Goal: Task Accomplishment & Management: Manage account settings

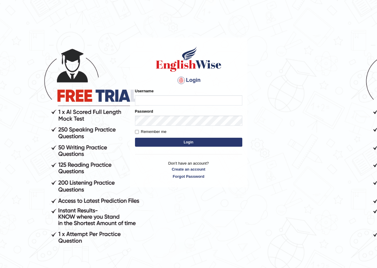
click at [148, 101] on input "Username" at bounding box center [188, 100] width 107 height 10
click at [182, 101] on input "nyambat_parratta" at bounding box center [188, 100] width 107 height 10
type input "nyambat_parramatta"
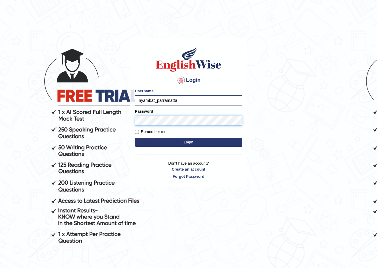
click at [135, 138] on button "Login" at bounding box center [188, 142] width 107 height 9
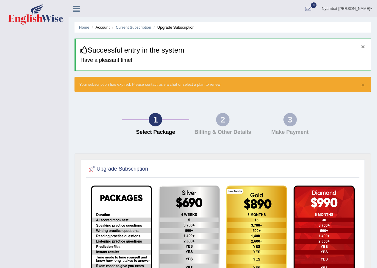
click at [362, 48] on button "×" at bounding box center [364, 46] width 4 height 6
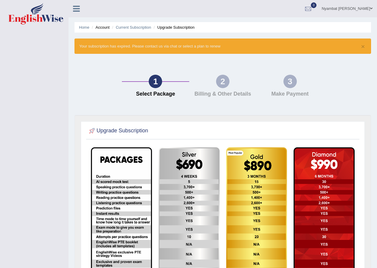
click at [221, 92] on h4 "Billing & Other Details" at bounding box center [222, 94] width 61 height 6
click at [288, 87] on div "3" at bounding box center [290, 81] width 13 height 13
click at [88, 28] on link "Home" at bounding box center [84, 27] width 10 height 4
click at [75, 8] on icon at bounding box center [76, 9] width 7 height 8
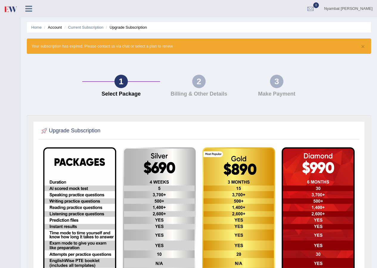
click at [344, 10] on link "Nyambat [PERSON_NAME]" at bounding box center [349, 8] width 58 height 16
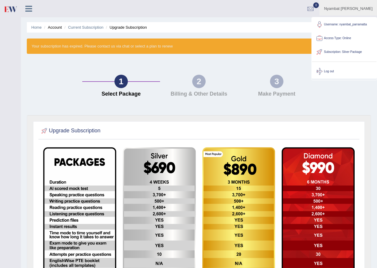
click at [184, 30] on ul "Home Account Current Subscription Upgrade Subscription" at bounding box center [199, 27] width 345 height 10
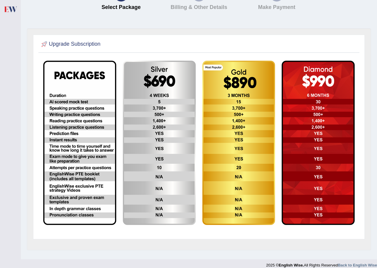
scroll to position [90, 0]
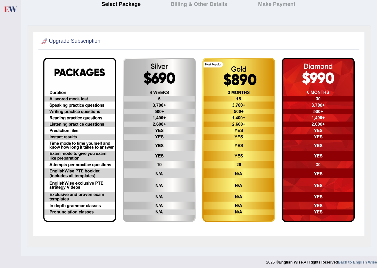
click at [78, 84] on img at bounding box center [79, 140] width 73 height 164
click at [87, 71] on img at bounding box center [79, 140] width 73 height 164
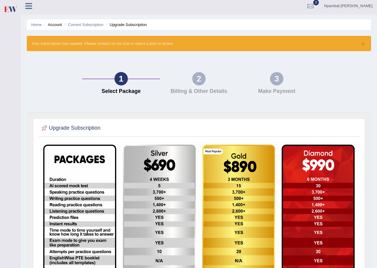
scroll to position [0, 0]
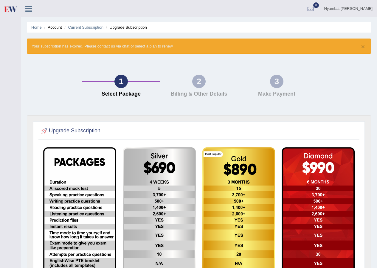
click at [33, 26] on link "Home" at bounding box center [36, 27] width 10 height 4
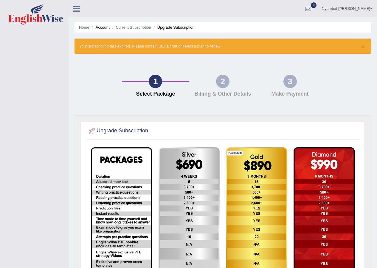
click at [78, 11] on icon at bounding box center [76, 9] width 7 height 8
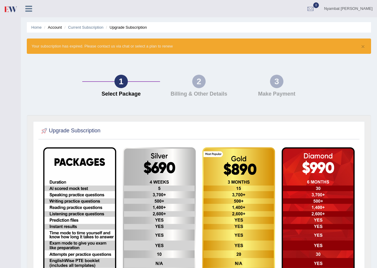
click at [76, 10] on div "Nyambat Nyamdavaa Toggle navigation Username: nyambat_parramatta Access Type: O…" at bounding box center [199, 8] width 357 height 17
click at [27, 9] on icon at bounding box center [28, 9] width 7 height 8
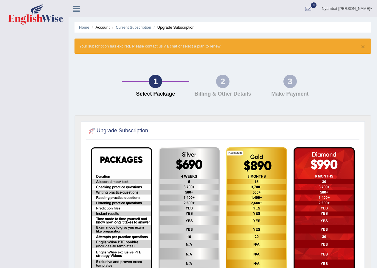
click at [141, 28] on link "Current Subscription" at bounding box center [134, 27] width 36 height 4
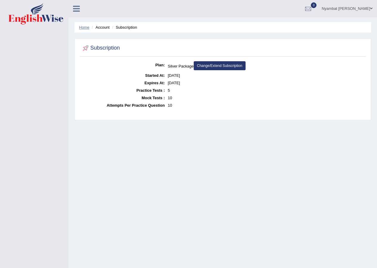
click at [82, 26] on link "Home" at bounding box center [84, 27] width 10 height 4
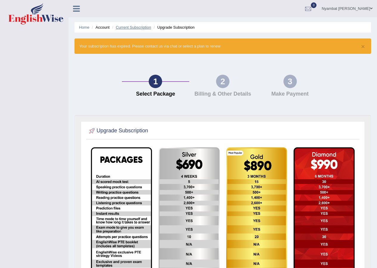
click at [124, 26] on link "Current Subscription" at bounding box center [134, 27] width 36 height 4
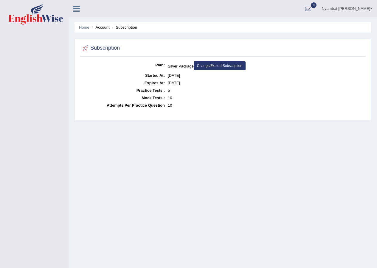
click at [365, 9] on link "Nyambat [PERSON_NAME]" at bounding box center [347, 8] width 60 height 16
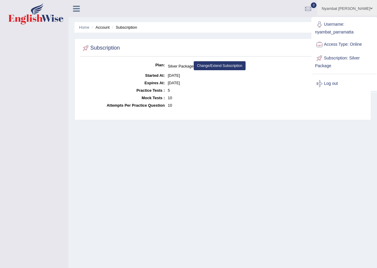
click at [369, 9] on link "Nyambat [PERSON_NAME]" at bounding box center [347, 8] width 60 height 16
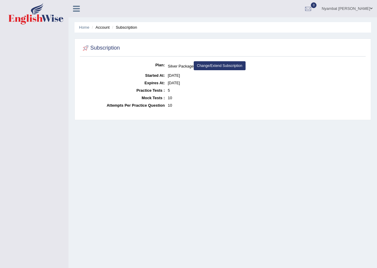
click at [371, 8] on span at bounding box center [372, 9] width 2 height 4
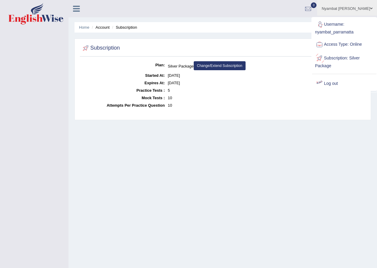
click at [333, 84] on link "Log out" at bounding box center [344, 84] width 64 height 14
